Goal: Task Accomplishment & Management: Complete application form

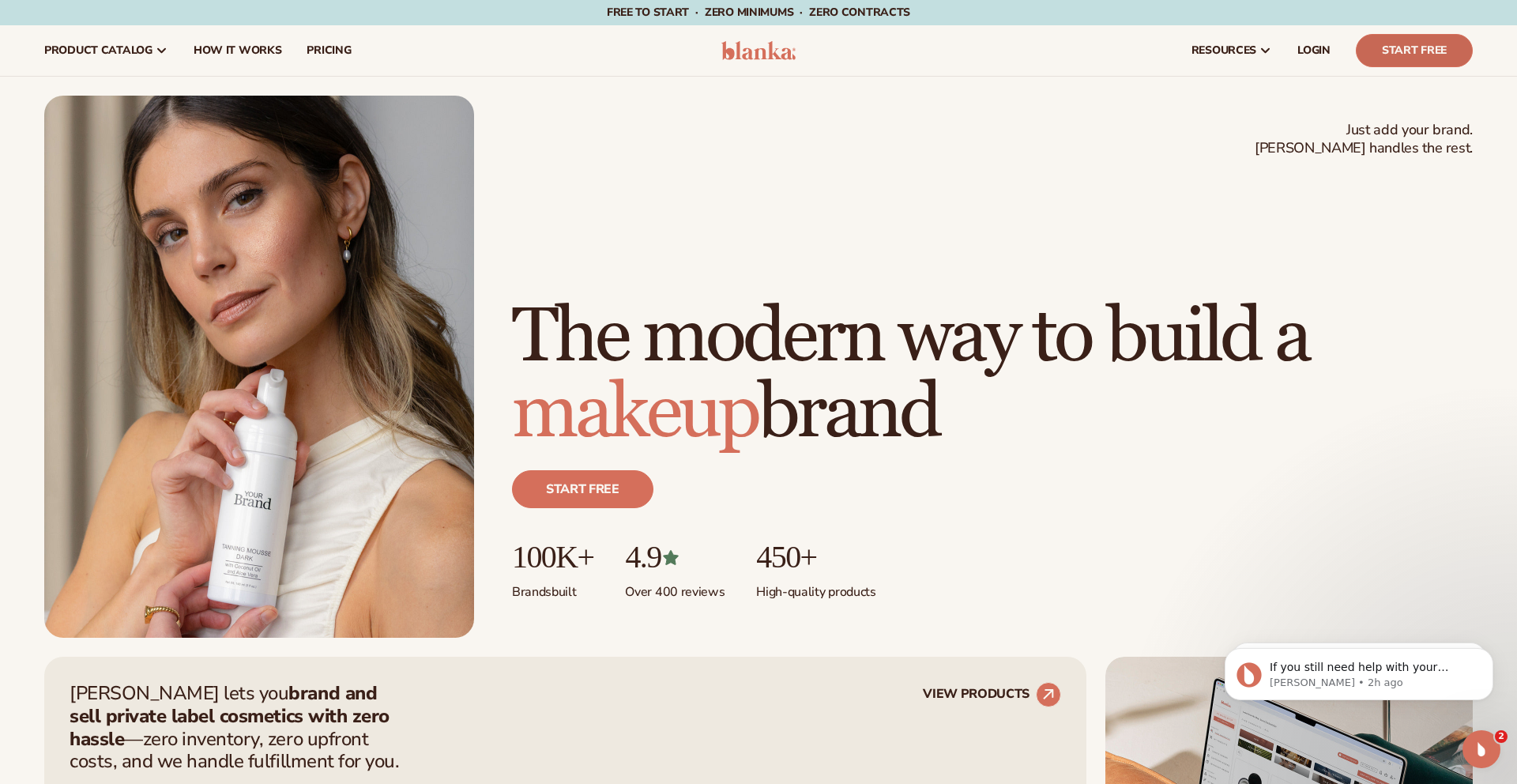
click at [1407, 53] on link "Start Free" at bounding box center [1414, 51] width 117 height 33
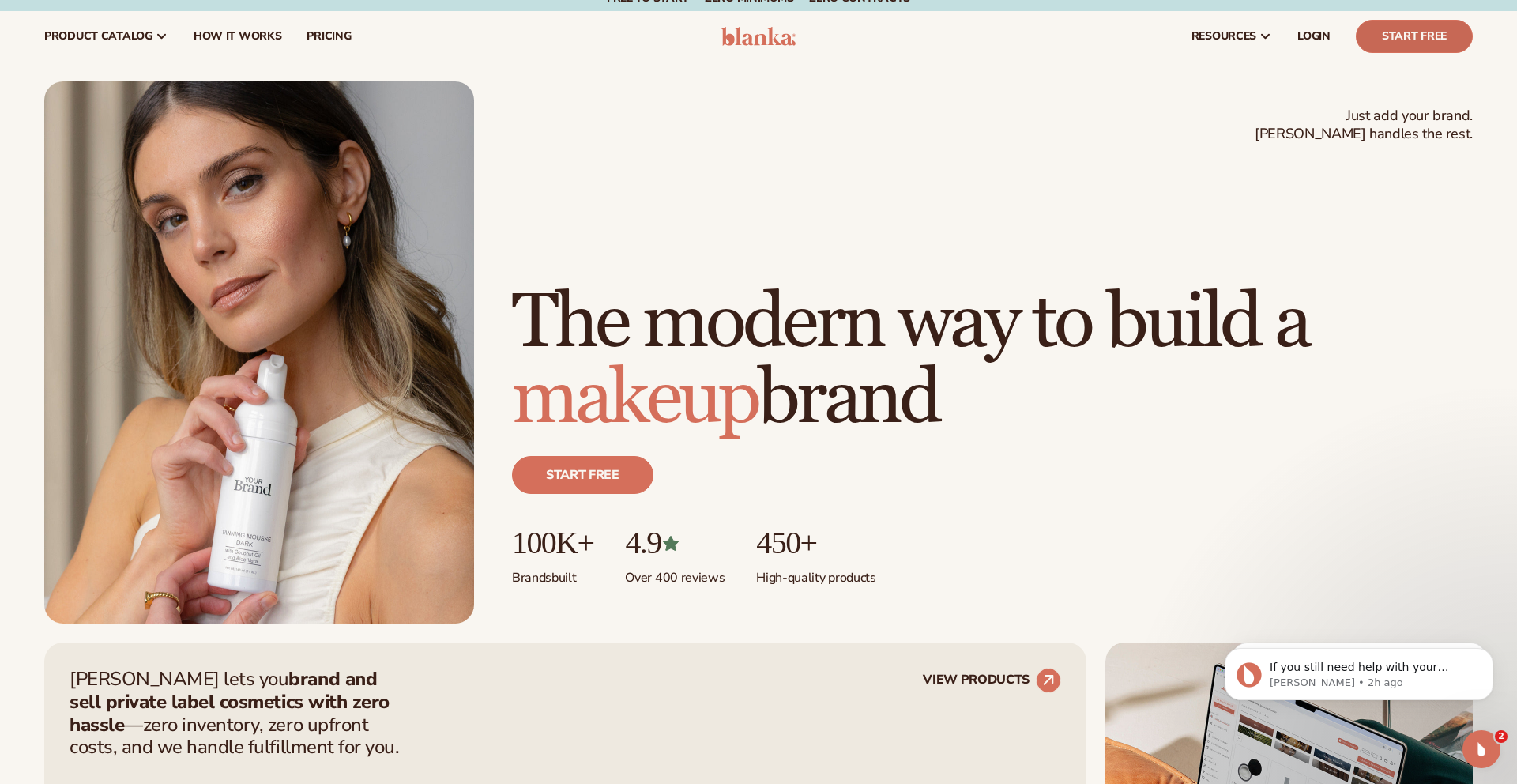
scroll to position [15, 0]
click at [1432, 36] on link "Start Free" at bounding box center [1414, 36] width 117 height 33
click at [565, 471] on link "Start free" at bounding box center [583, 473] width 142 height 38
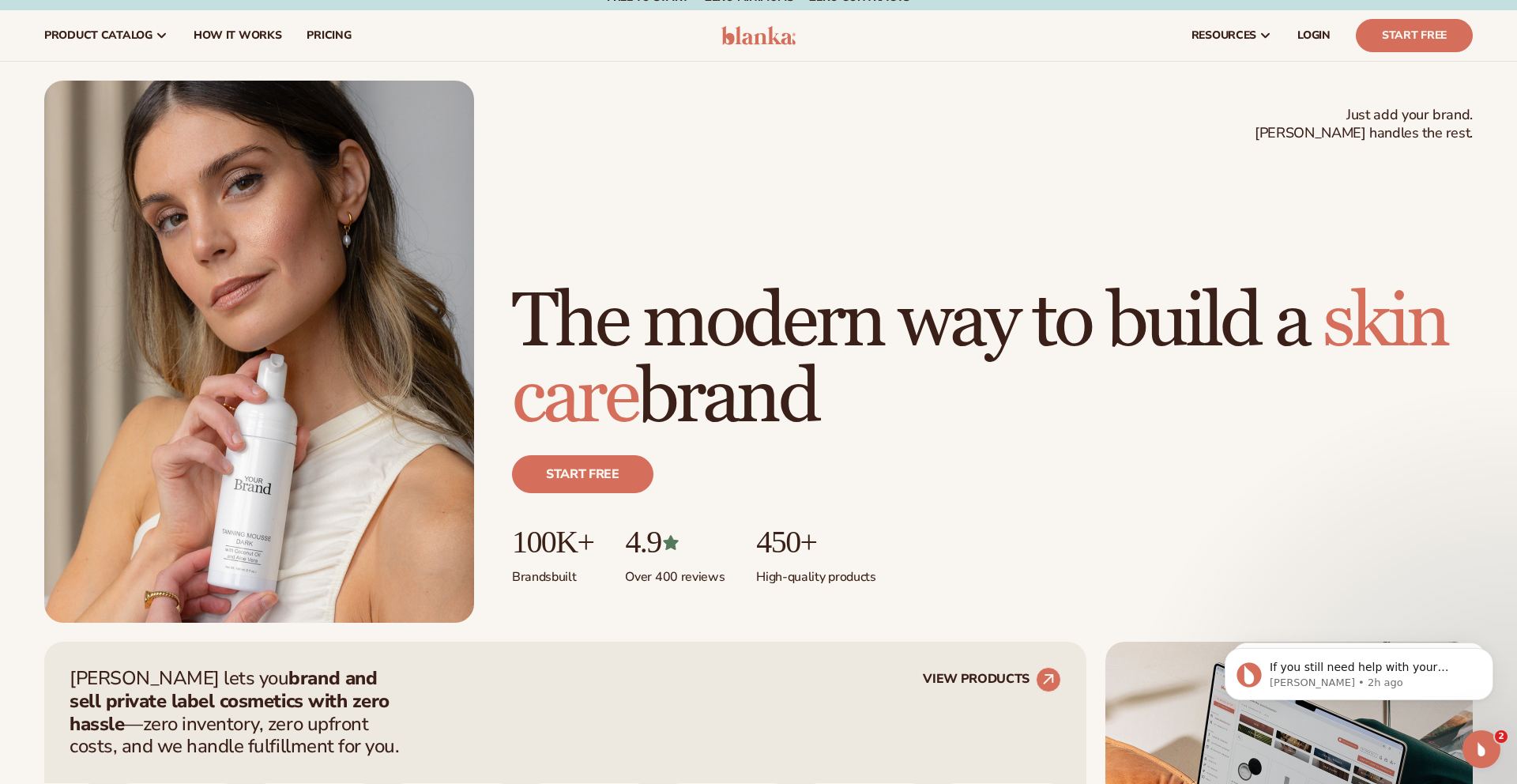
scroll to position [13, 0]
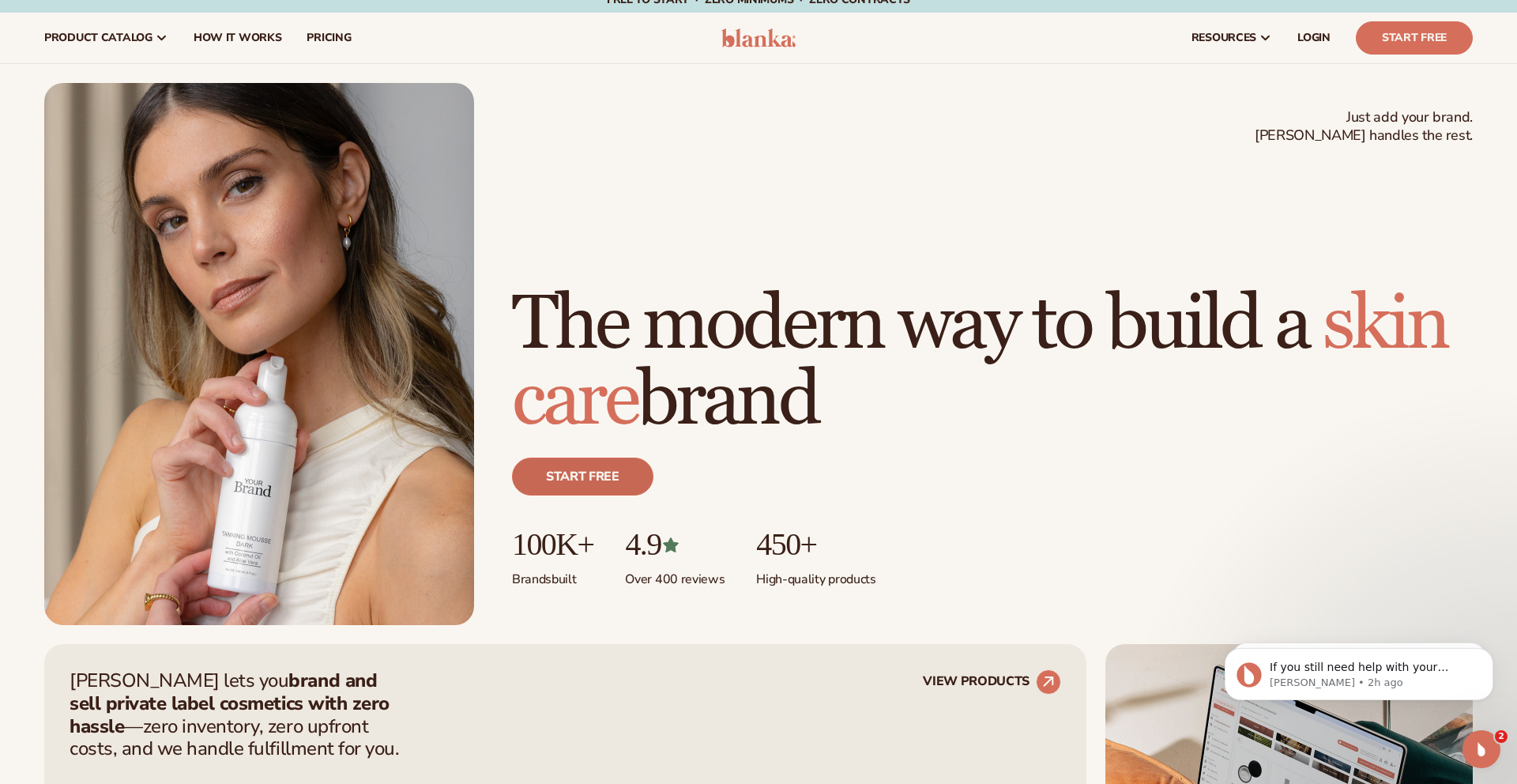
click at [621, 472] on link "Start free" at bounding box center [583, 476] width 142 height 38
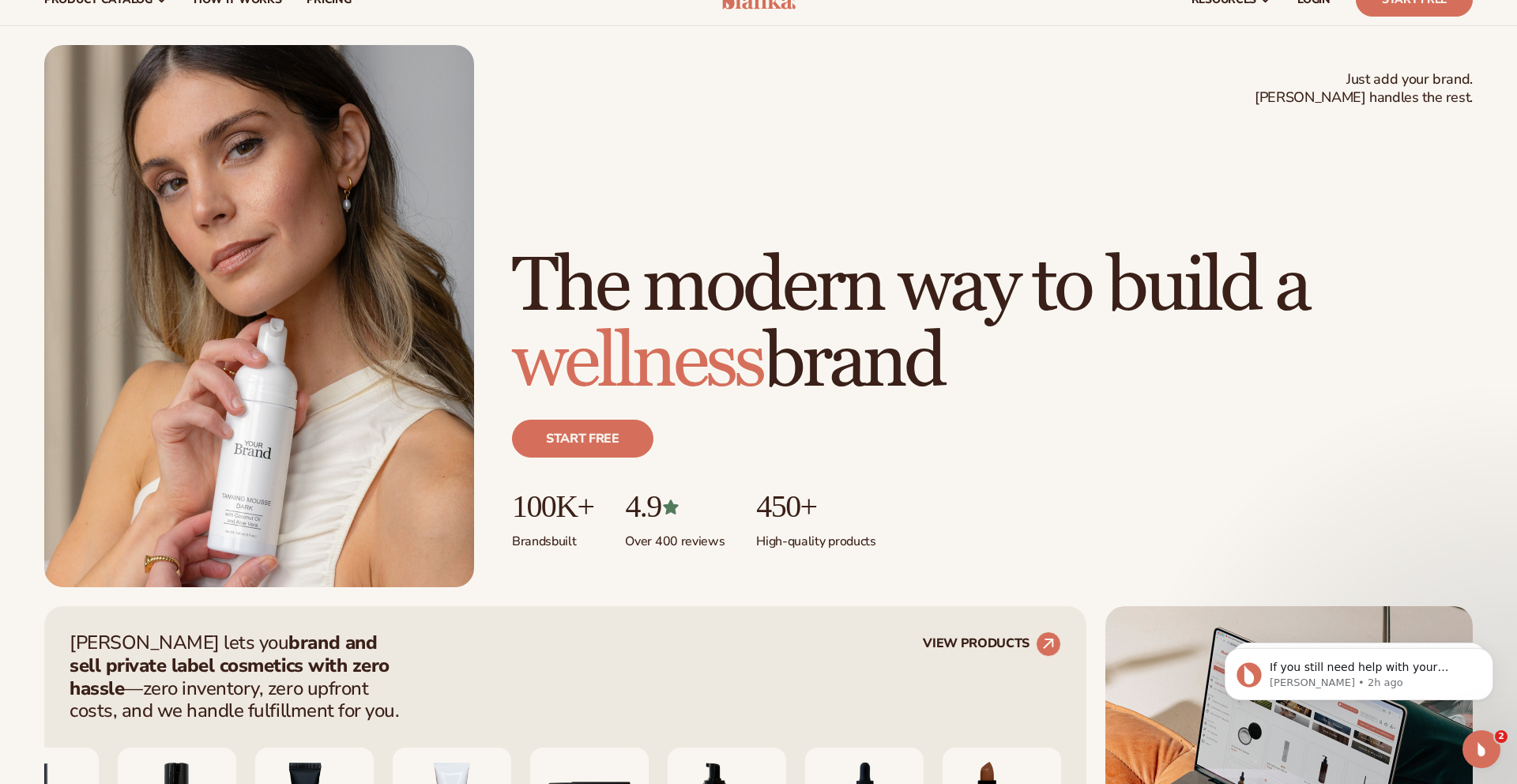
scroll to position [53, 0]
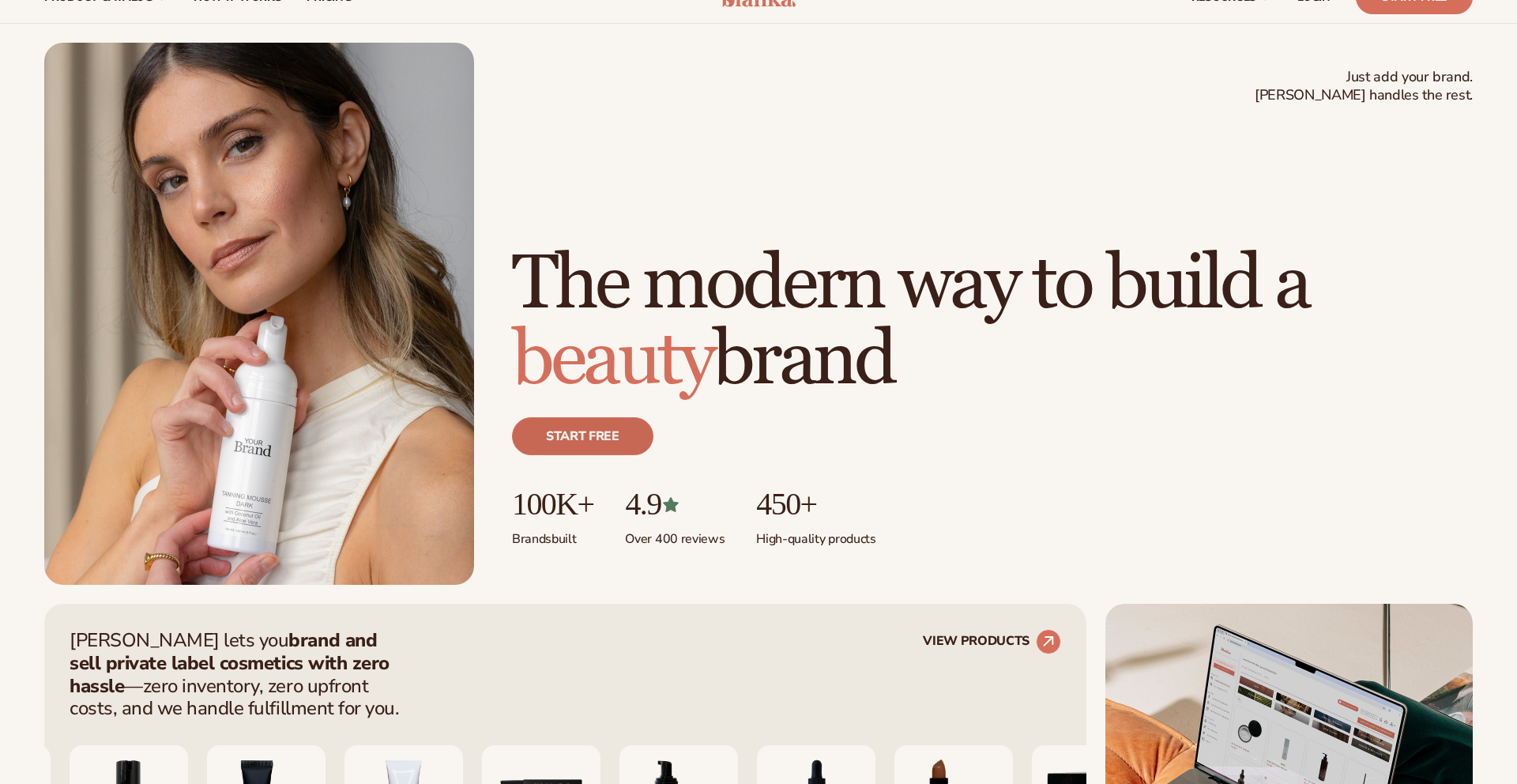
scroll to position [53, 0]
click at [605, 448] on link "Start free" at bounding box center [583, 435] width 142 height 38
